Goal: Transaction & Acquisition: Purchase product/service

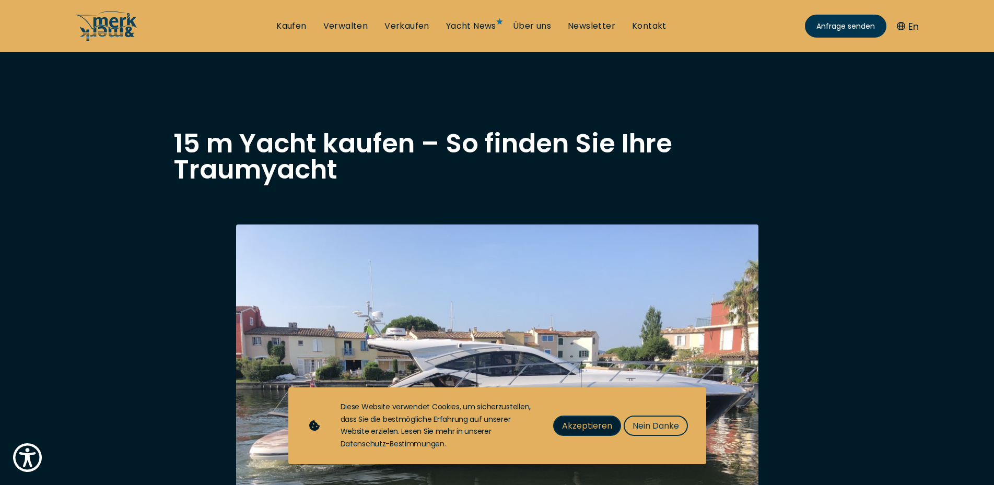
click at [597, 426] on span "Akzeptieren" at bounding box center [587, 425] width 50 height 13
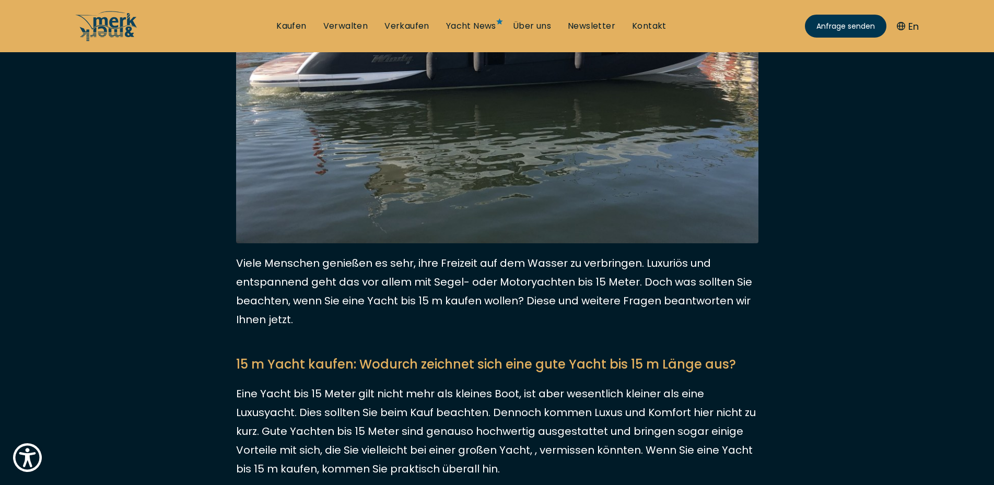
scroll to position [160, 0]
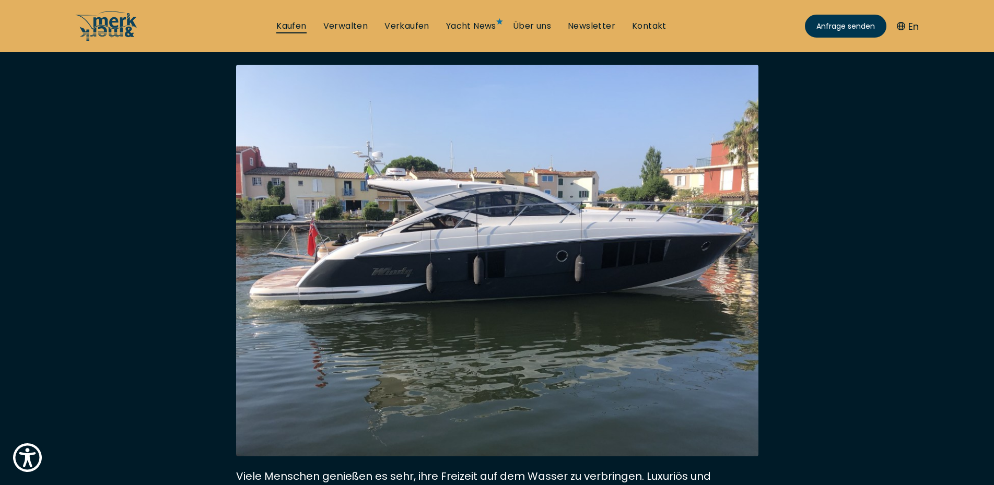
click at [290, 26] on link "Kaufen" at bounding box center [291, 25] width 30 height 11
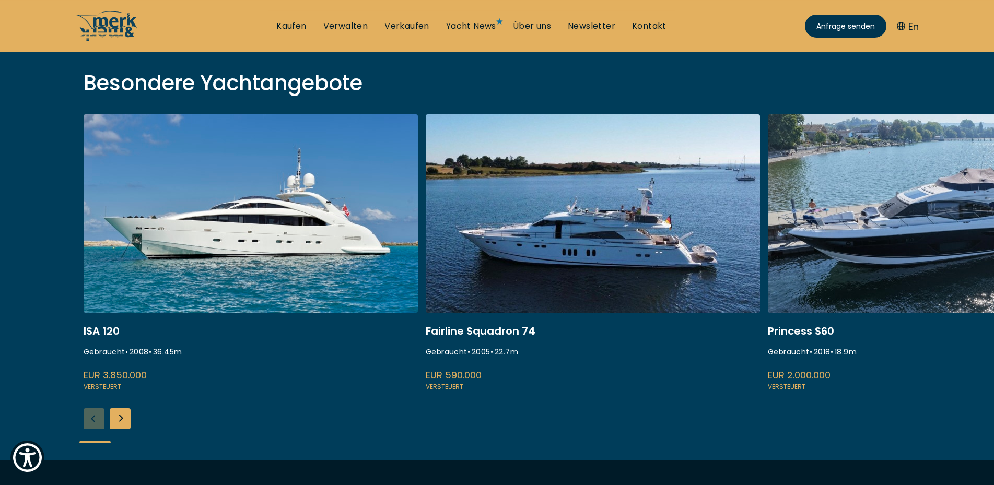
scroll to position [373, 0]
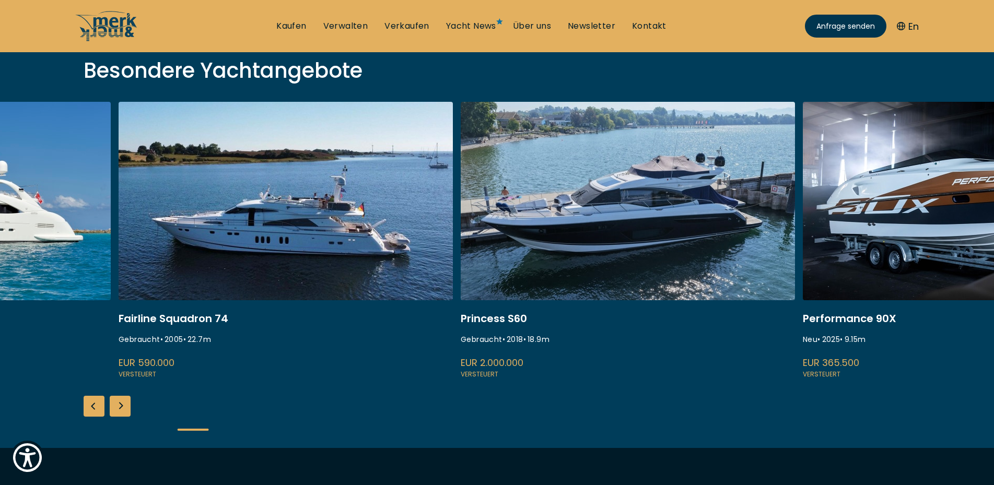
click at [461, 178] on link at bounding box center [628, 241] width 334 height 278
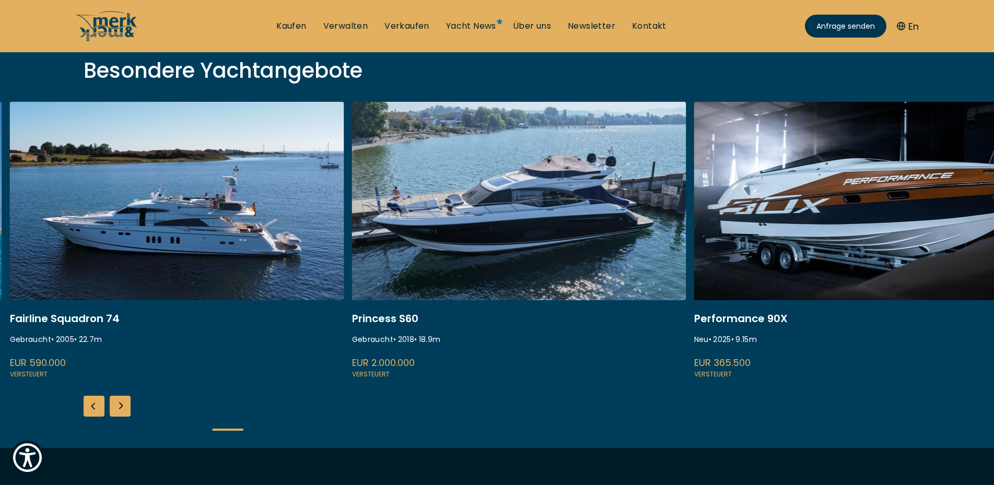
click at [122, 413] on div "Next slide" at bounding box center [120, 406] width 21 height 21
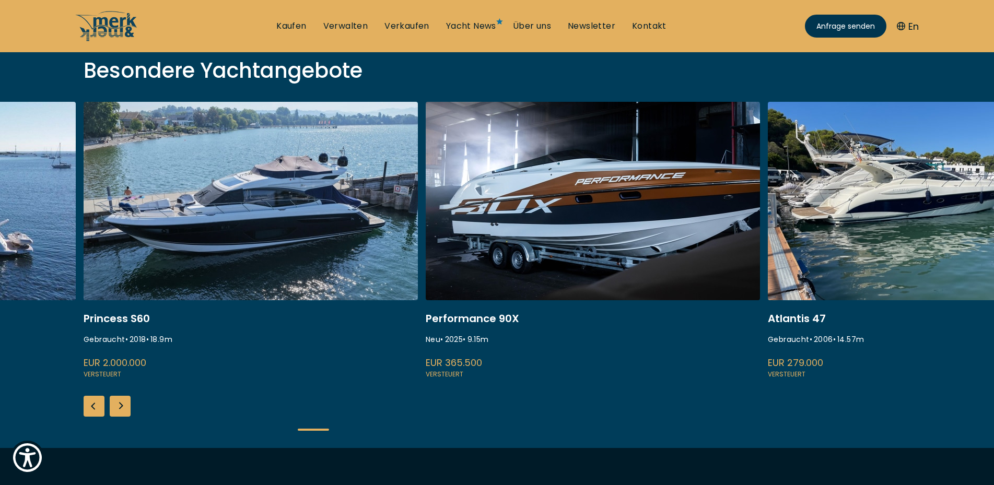
click at [123, 409] on div "Next slide" at bounding box center [120, 406] width 21 height 21
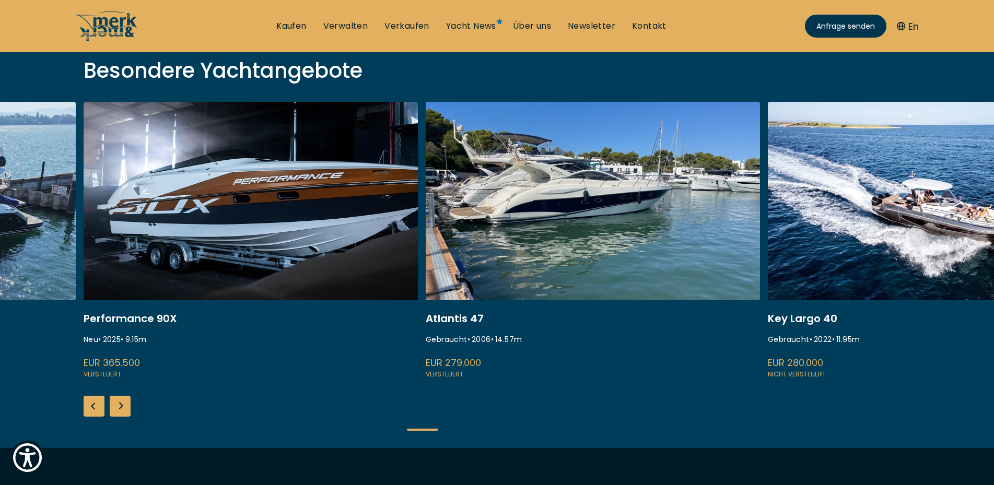
click at [123, 409] on div "Next slide" at bounding box center [120, 406] width 21 height 21
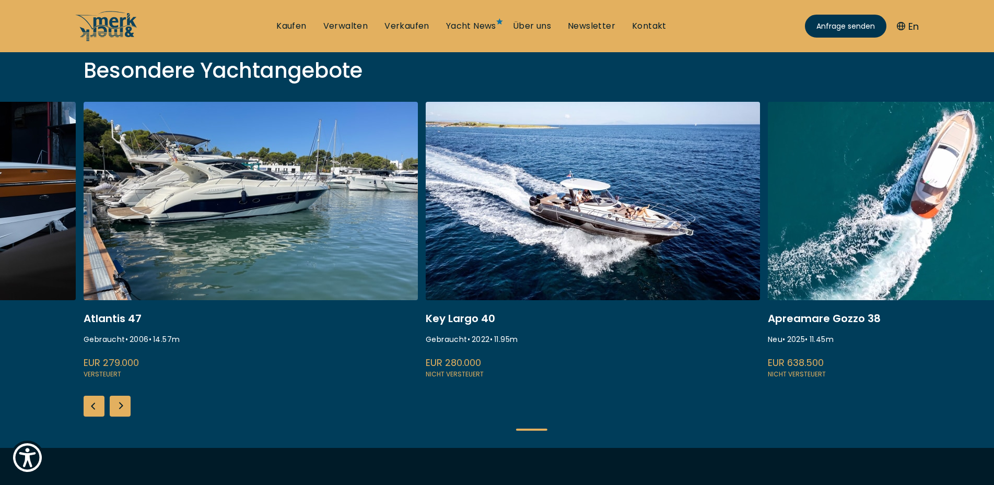
click at [123, 409] on div "Next slide" at bounding box center [120, 406] width 21 height 21
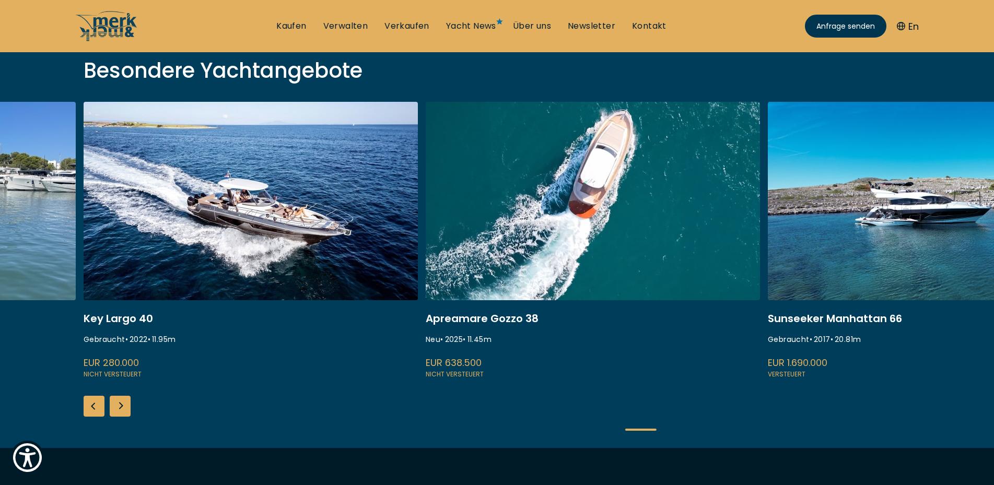
click at [123, 409] on div "Next slide" at bounding box center [120, 406] width 21 height 21
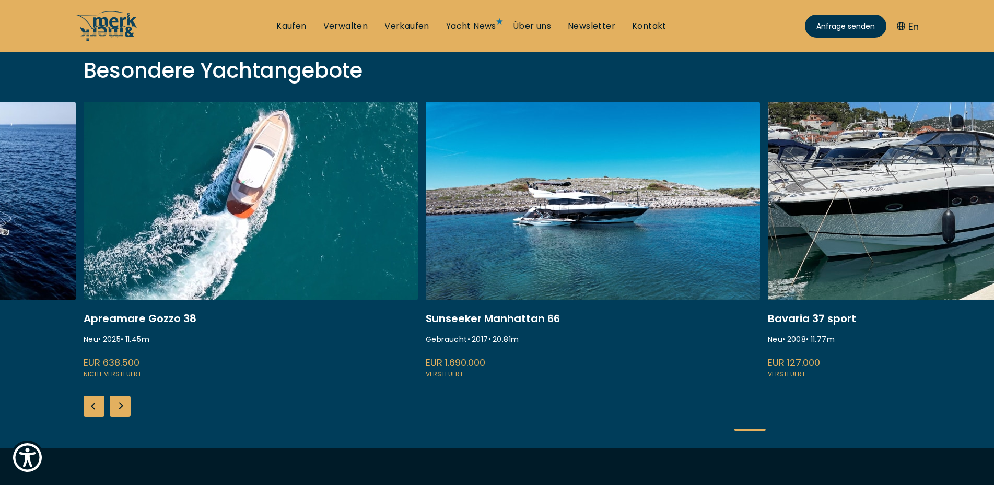
click at [123, 409] on div "Next slide" at bounding box center [120, 406] width 21 height 21
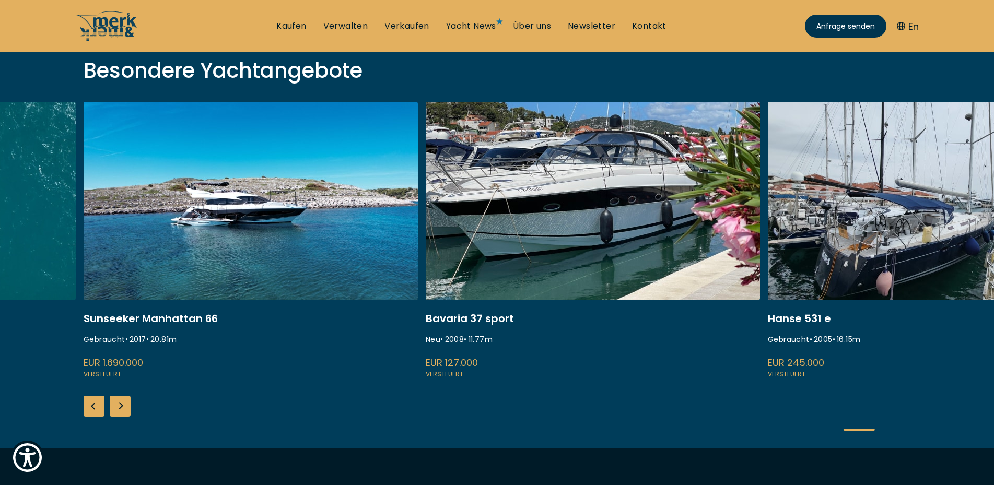
click at [123, 409] on div "Next slide" at bounding box center [120, 406] width 21 height 21
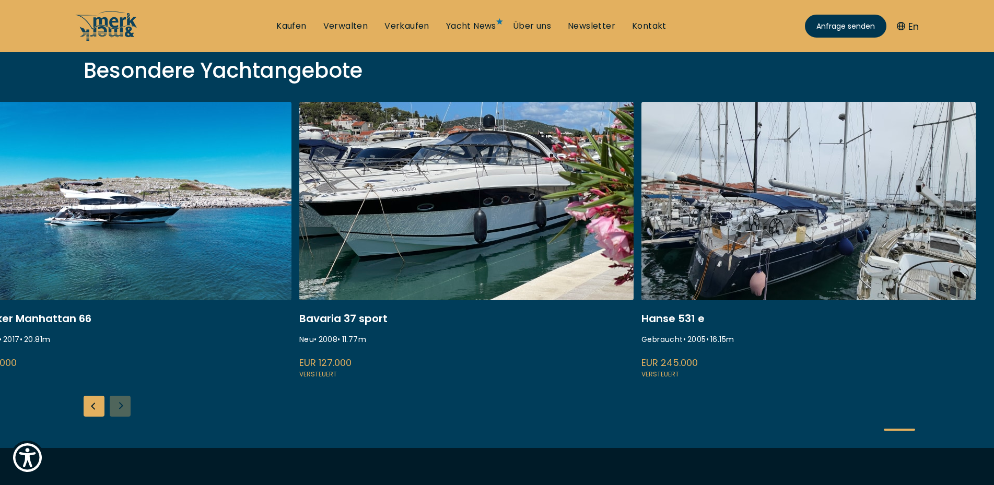
click at [123, 409] on div "ISA 120 Gebraucht • 2008 • 36.45 m EUR 3.850.000 Versteuert Fairline Squadron 7…" at bounding box center [497, 275] width 994 height 346
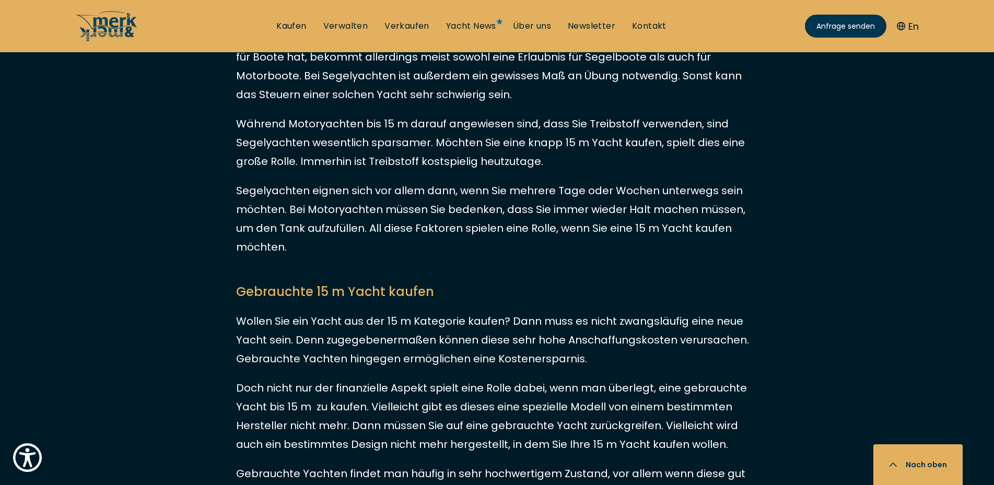
scroll to position [1385, 0]
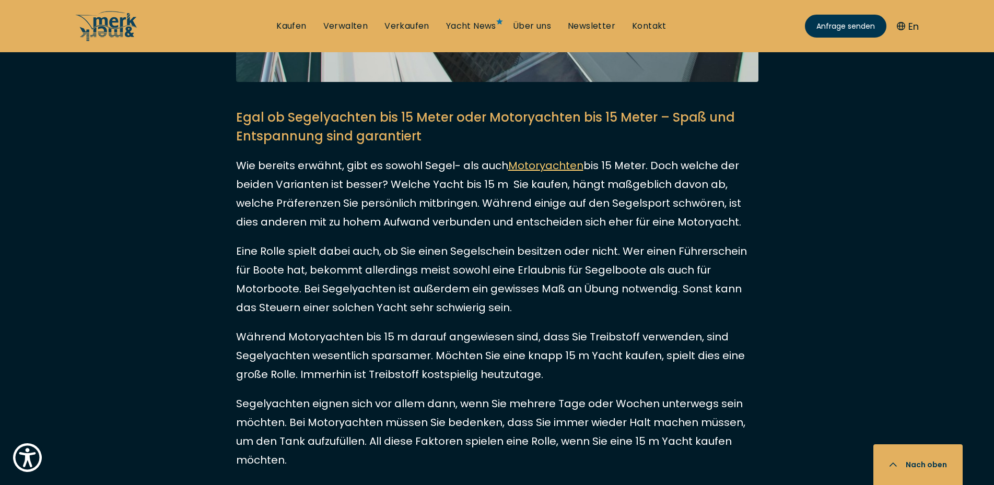
click at [535, 165] on link "Motoryachten" at bounding box center [545, 165] width 75 height 15
